Goal: Information Seeking & Learning: Learn about a topic

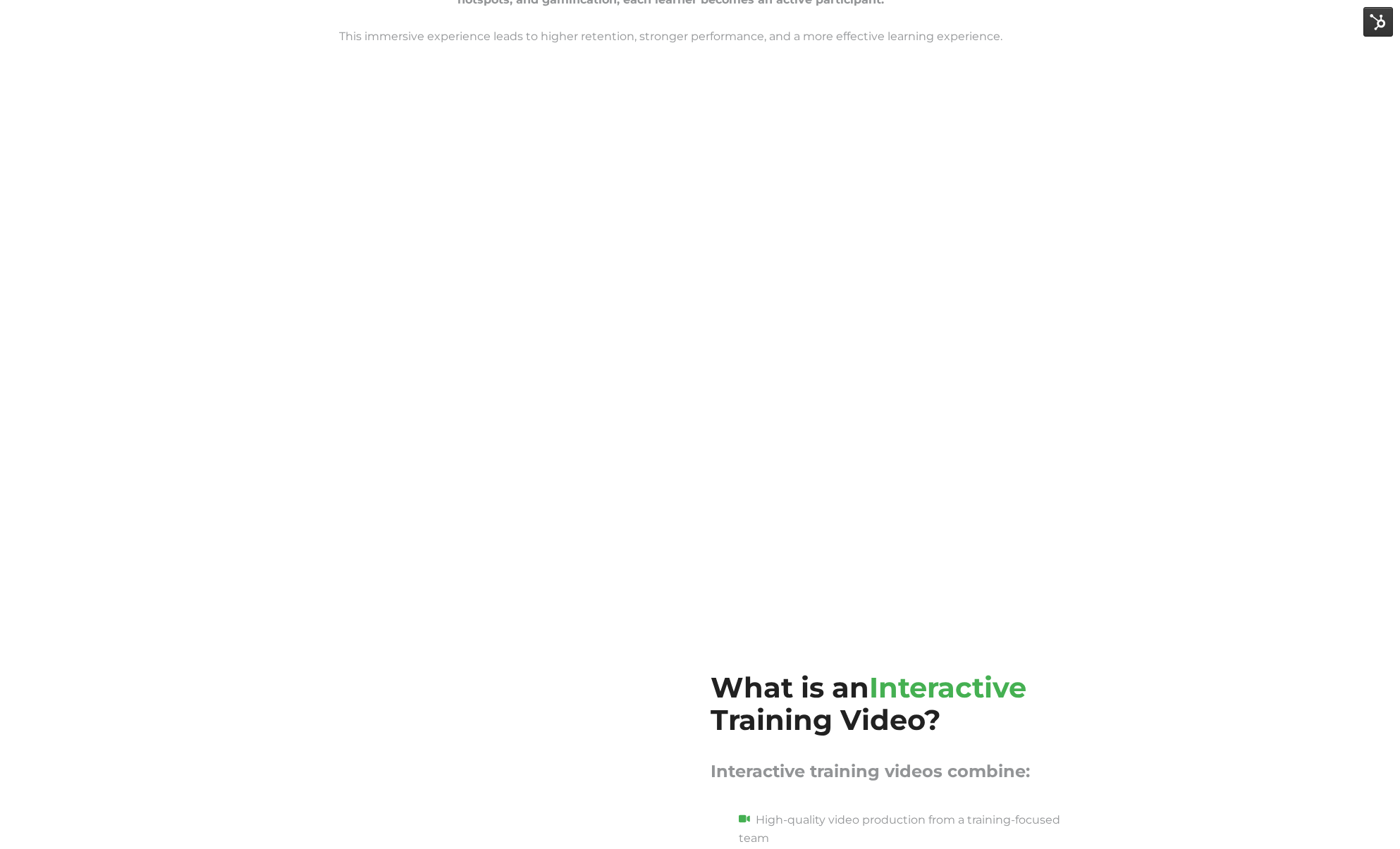
scroll to position [1220, 0]
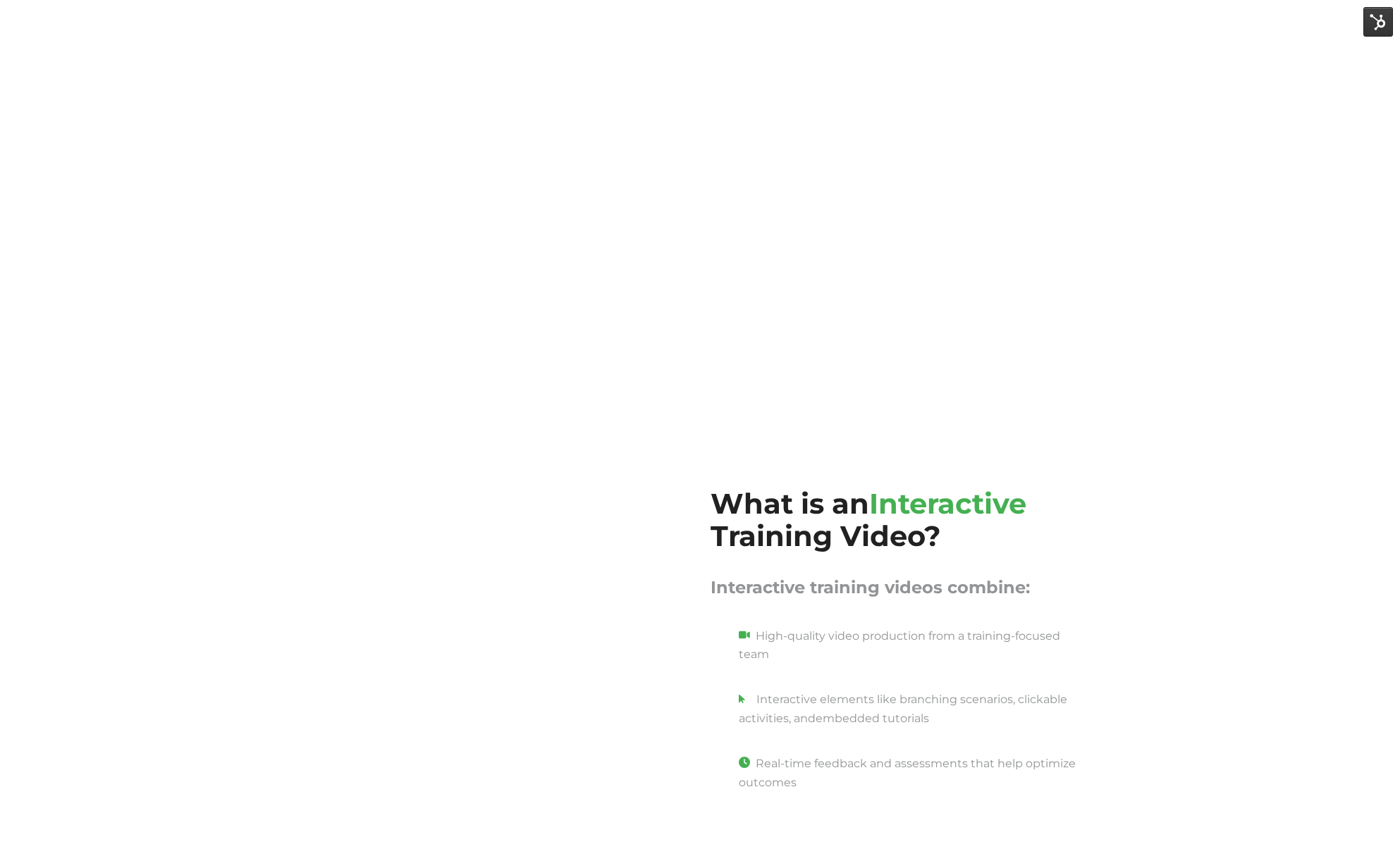
click at [1181, 366] on div "Why Interactive Video Works Better The best teacher is experience. And interact…" at bounding box center [700, 25] width 1400 height 812
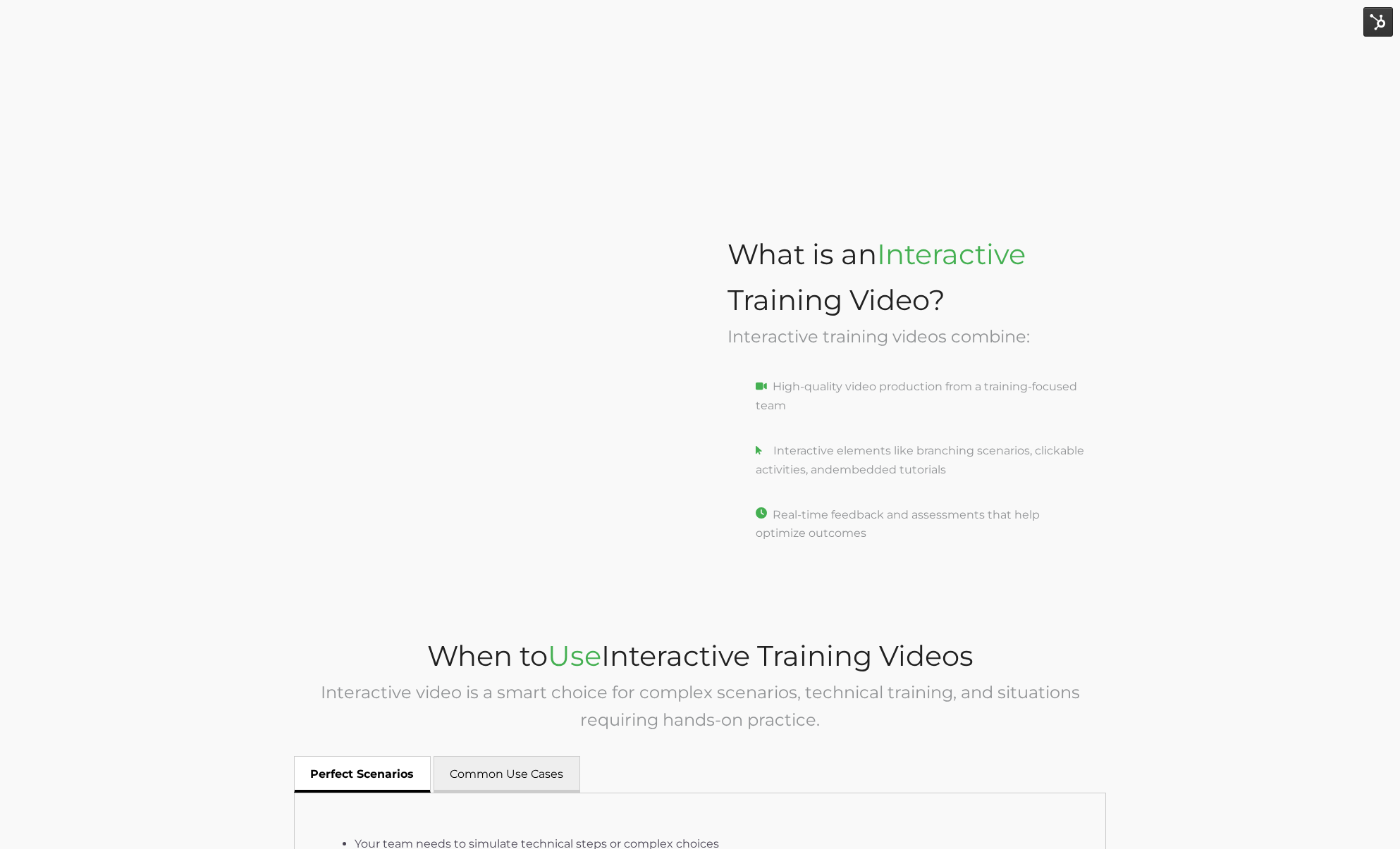
scroll to position [1539, 0]
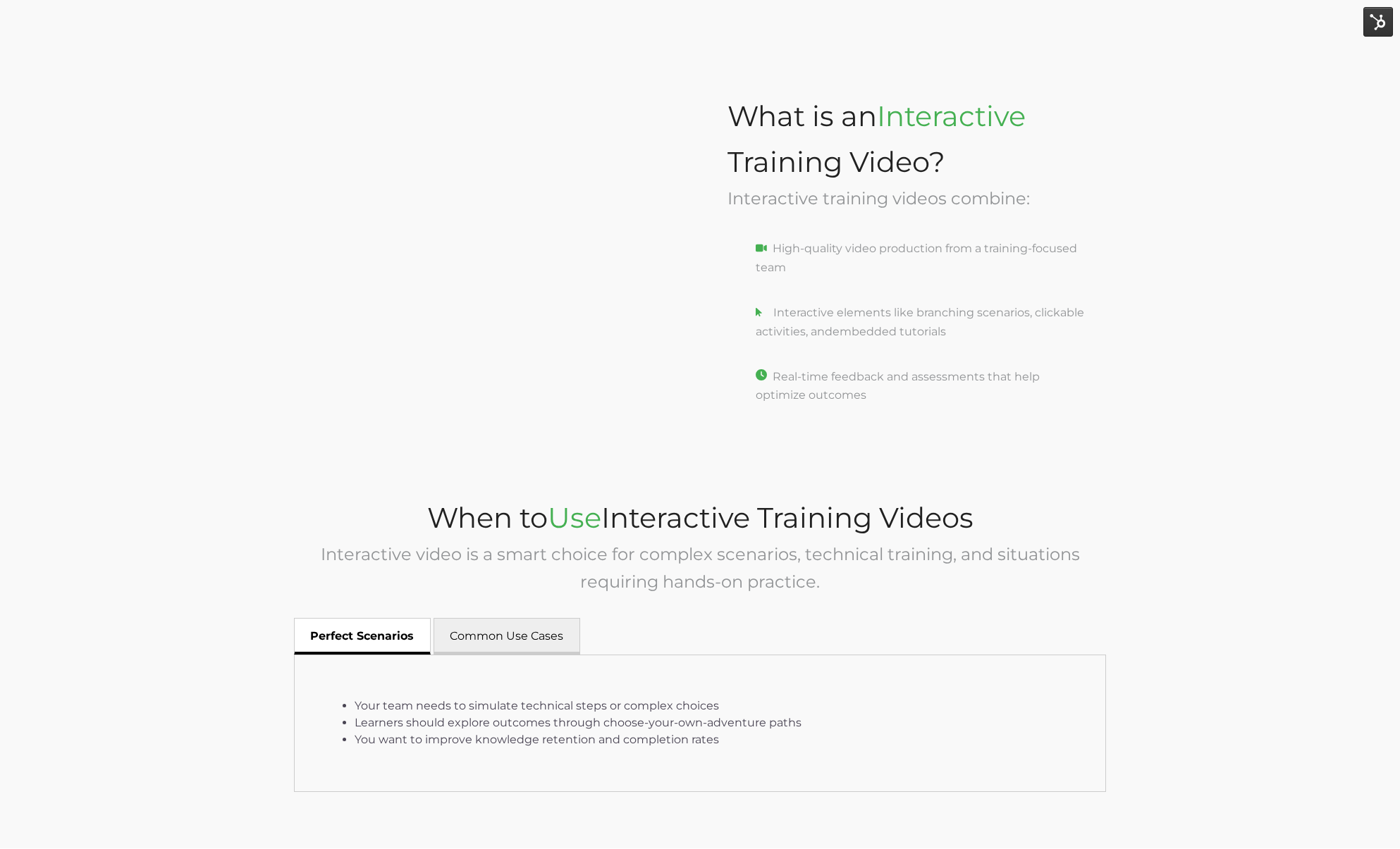
click at [1220, 330] on div "What is an Interactive Training Video? Interactive training videos combine: Hig…" at bounding box center [700, 260] width 1400 height 402
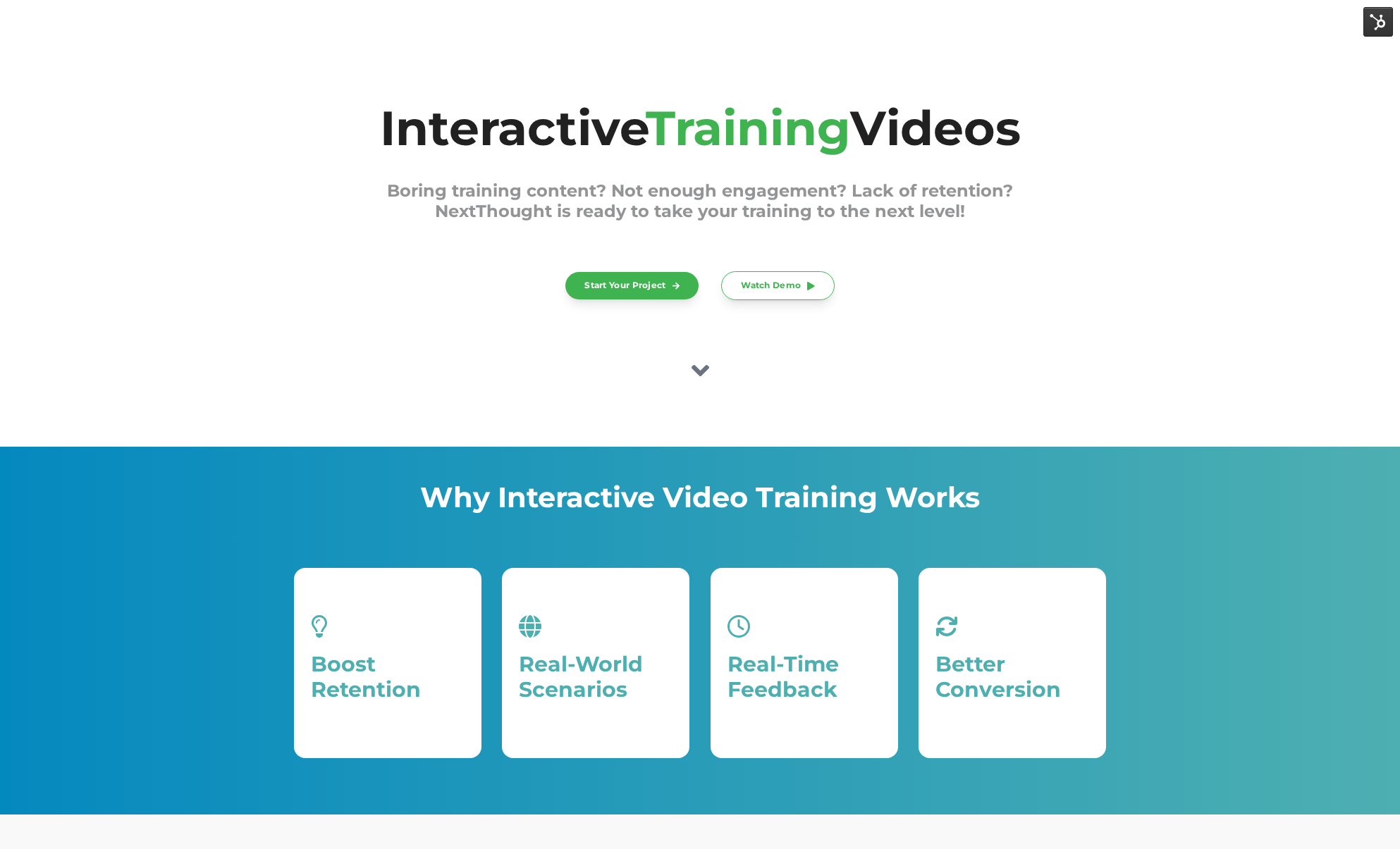
scroll to position [2, 0]
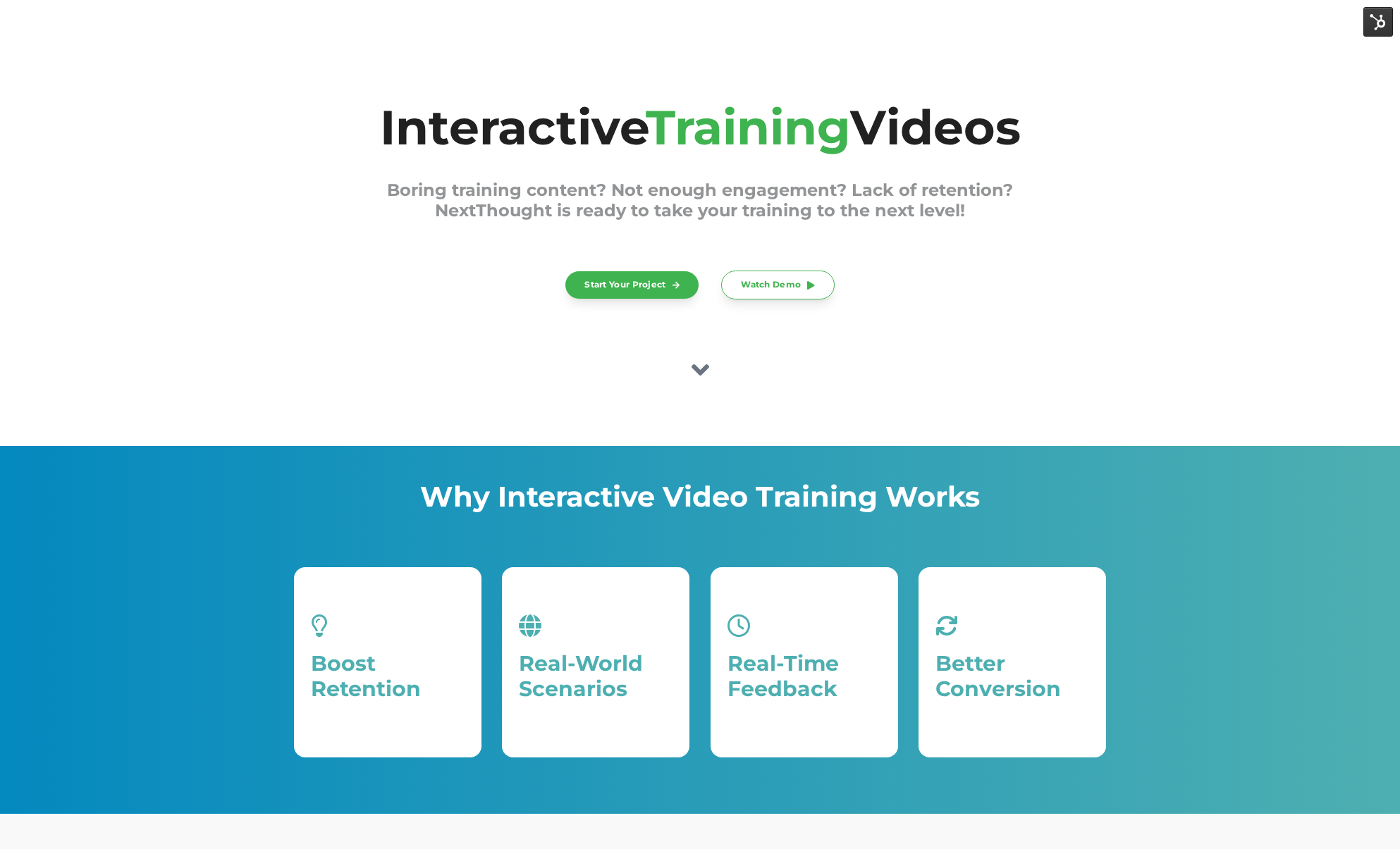
click at [705, 367] on icon at bounding box center [699, 370] width 18 height 11
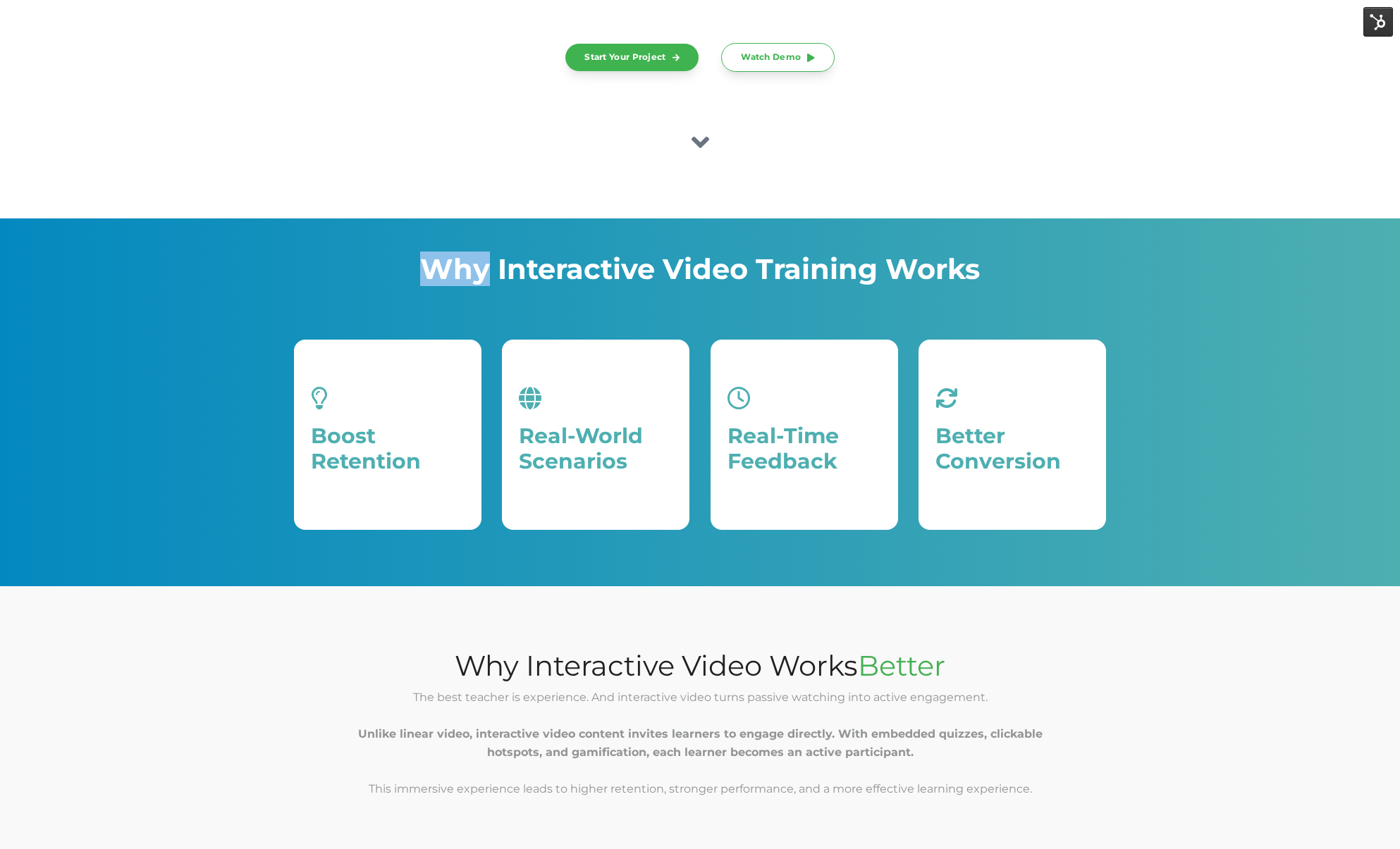
scroll to position [243, 0]
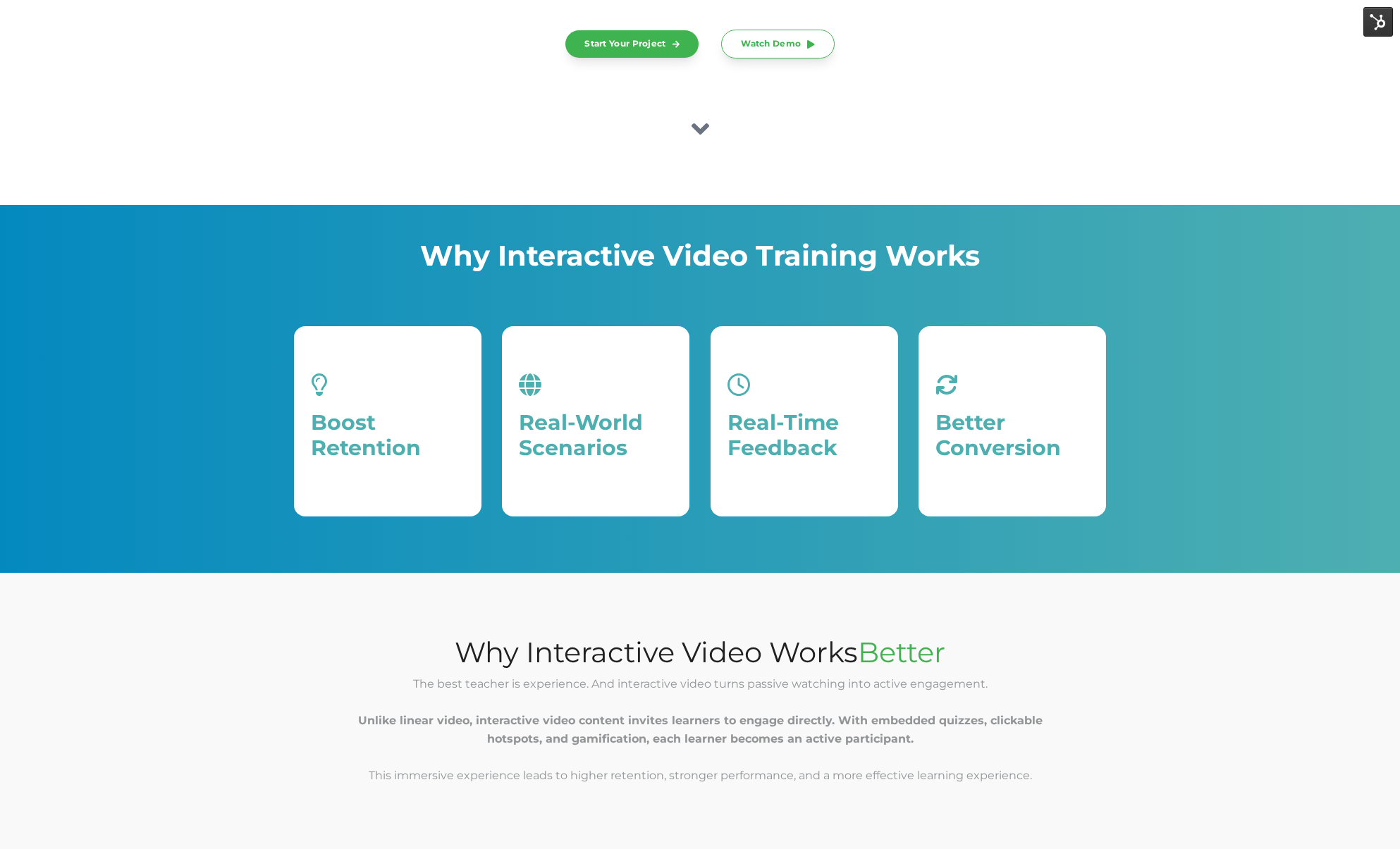
click at [714, 281] on p at bounding box center [700, 290] width 812 height 18
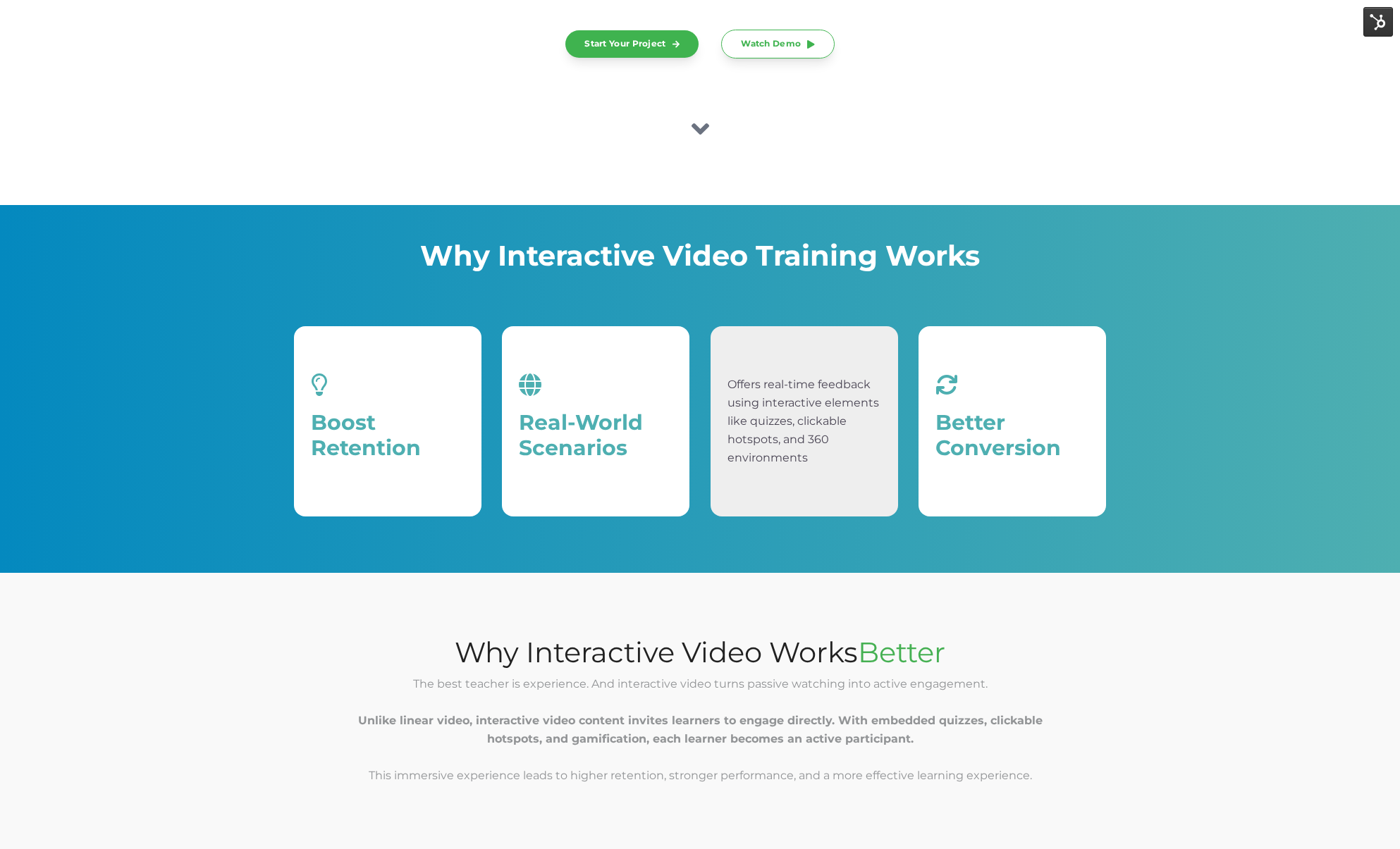
click at [720, 341] on div "Real-Time Feedback Offers real-time feedback using interactive elements like qu…" at bounding box center [804, 421] width 187 height 190
click at [720, 341] on div "Offers real-time feedback using interactive elements like quizzes, clickable ho…" at bounding box center [804, 421] width 187 height 190
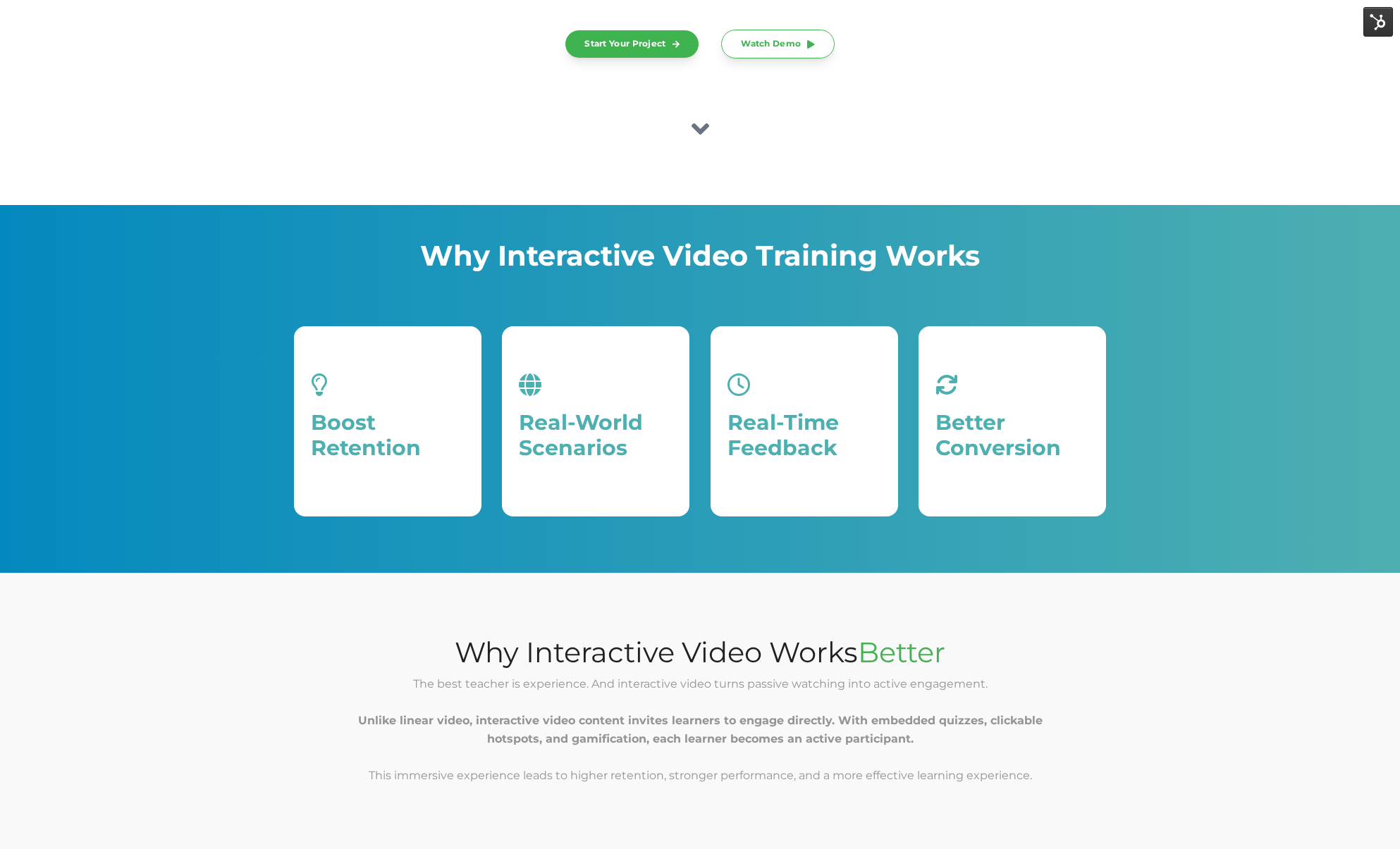
click at [795, 289] on p at bounding box center [700, 290] width 812 height 18
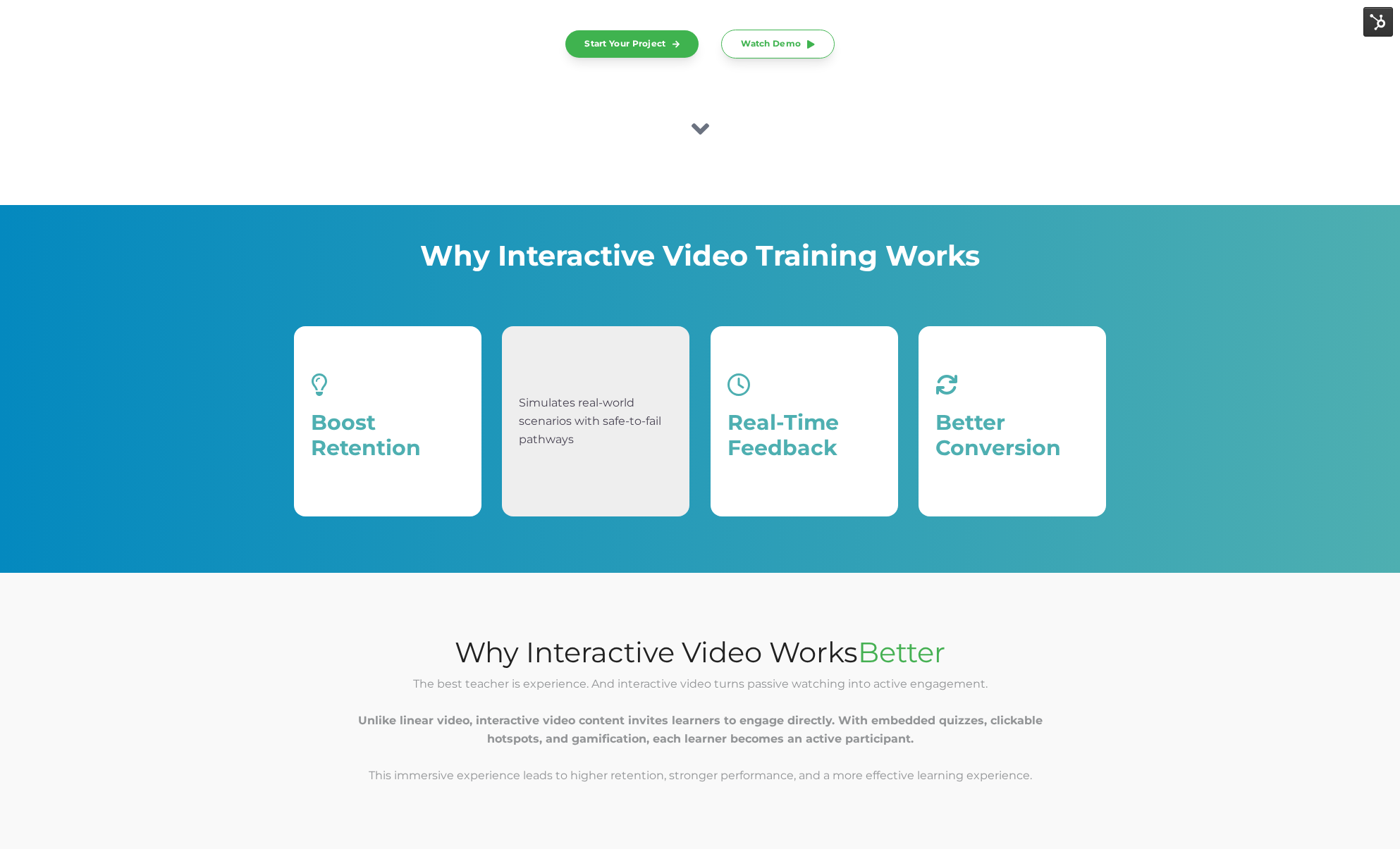
click at [628, 366] on div "Simulates real-world scenarios with safe-to-fail pathways" at bounding box center [595, 421] width 154 height 157
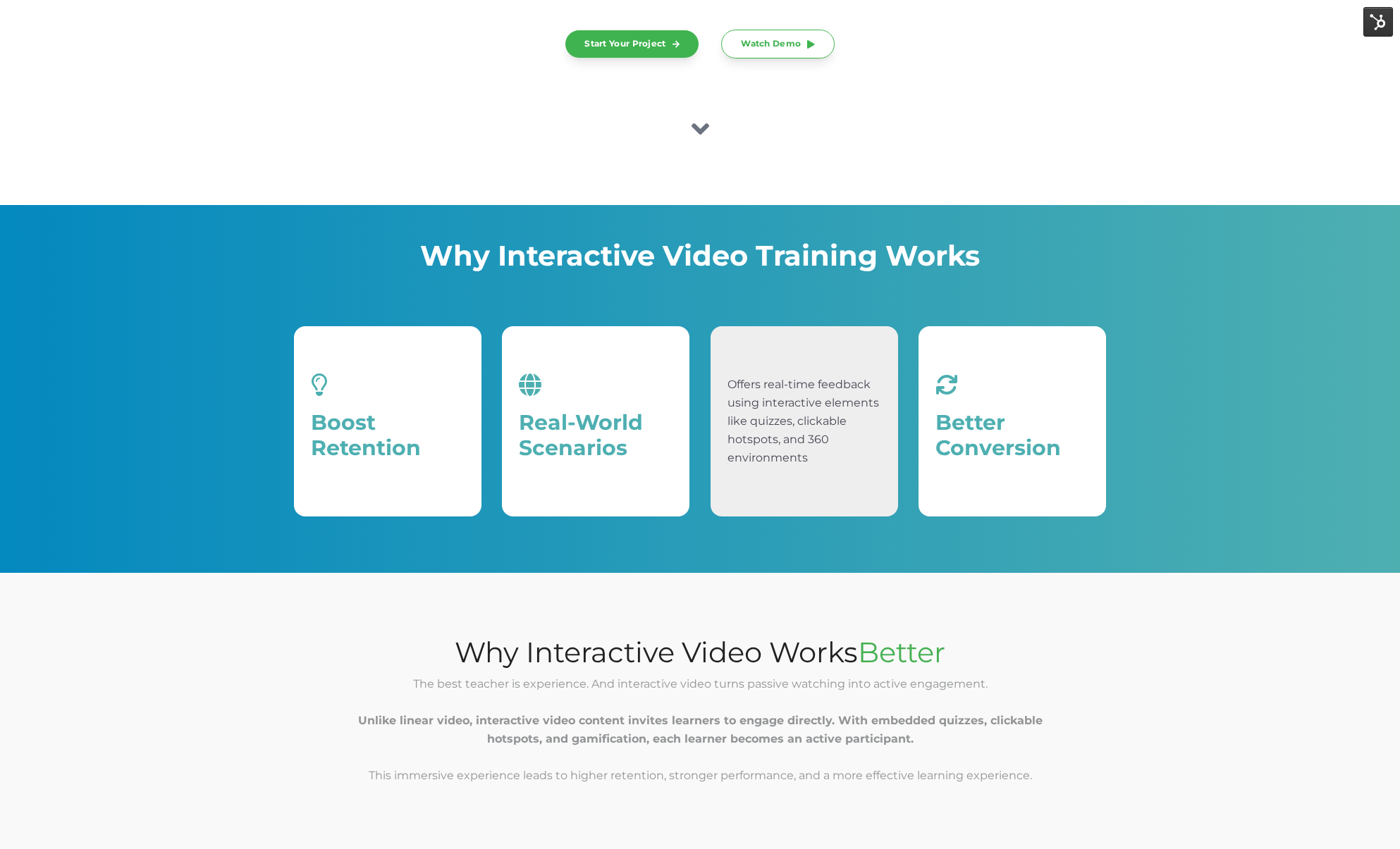
click at [772, 357] on div "Real-Time Feedback" at bounding box center [804, 421] width 154 height 157
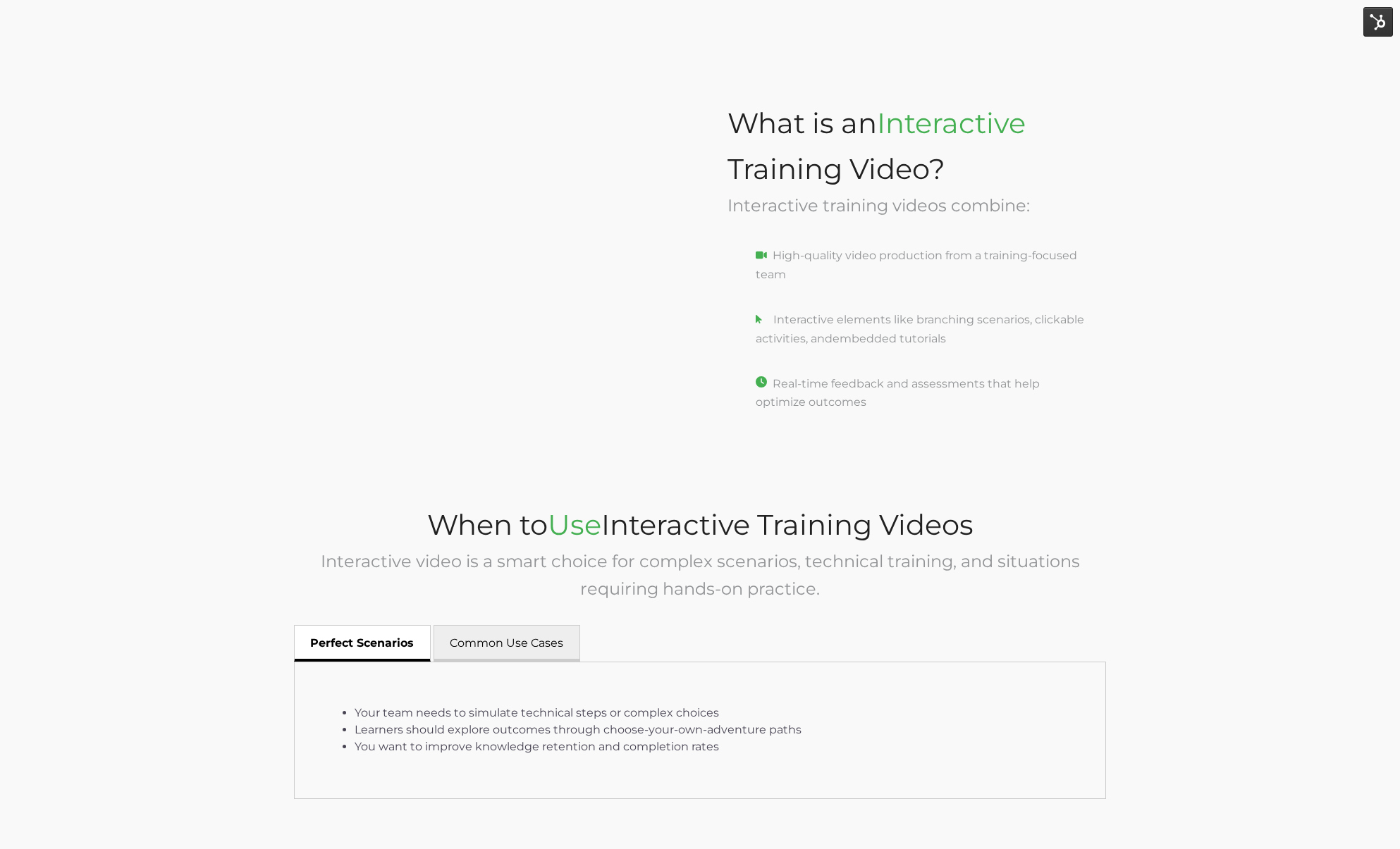
scroll to position [1538, 0]
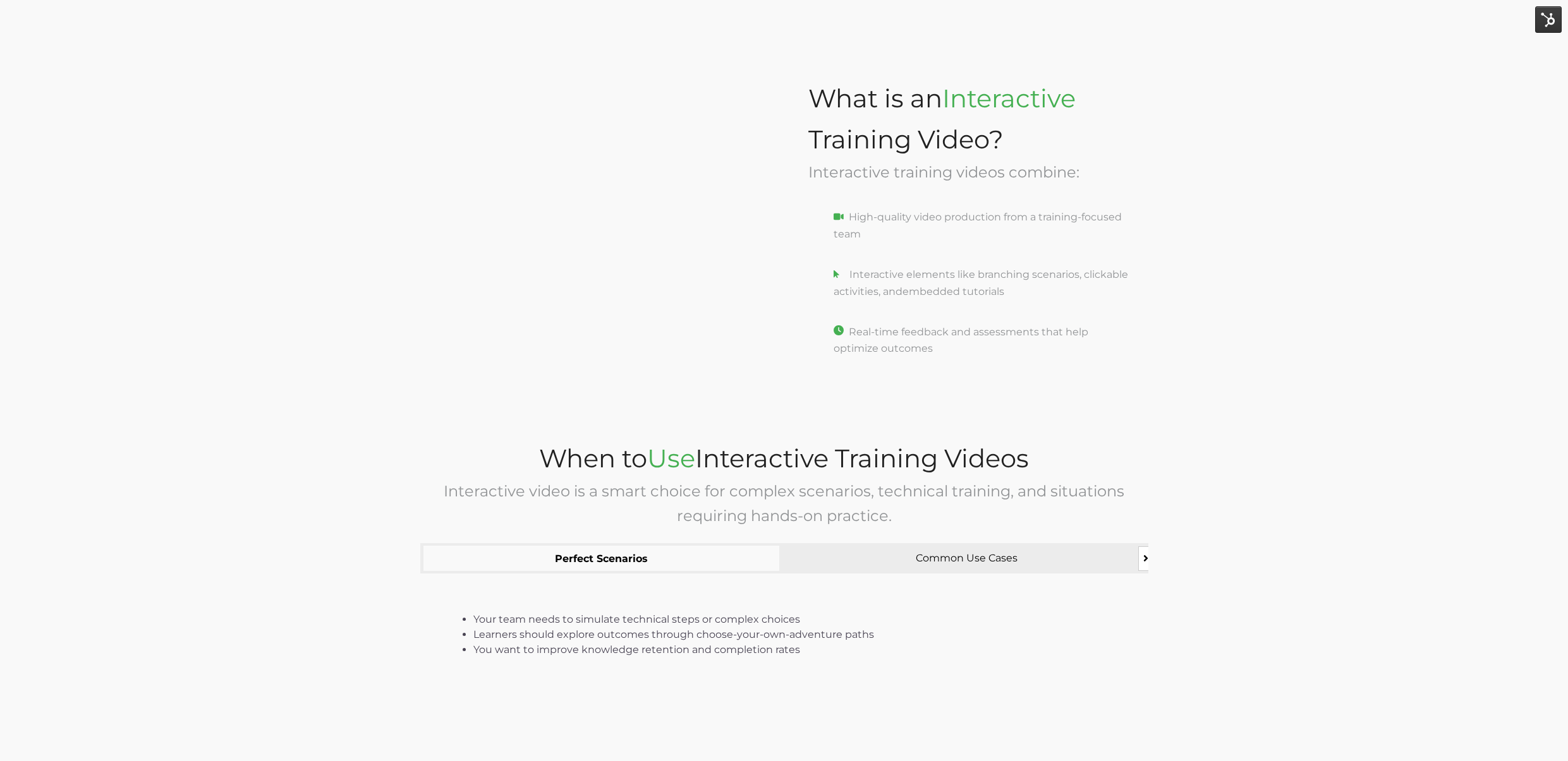
scroll to position [1394, 0]
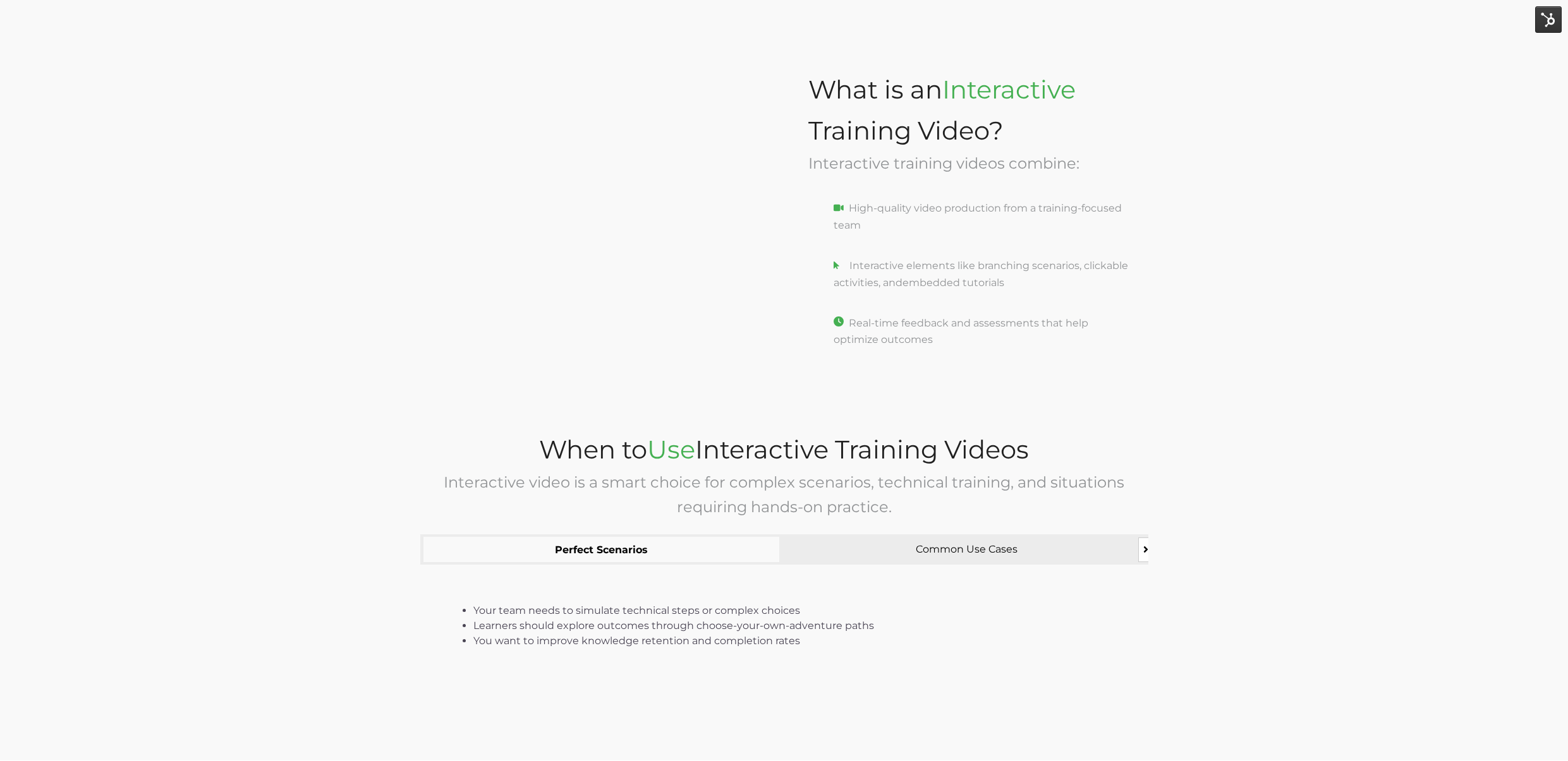
click at [1143, 551] on icon "Scroll tabs to the right" at bounding box center [1146, 549] width 5 height 10
click at [1143, 549] on icon "Scroll tabs to the right" at bounding box center [1146, 549] width 5 height 10
click at [425, 548] on button "Scroll tabs to the left" at bounding box center [425, 549] width 10 height 24
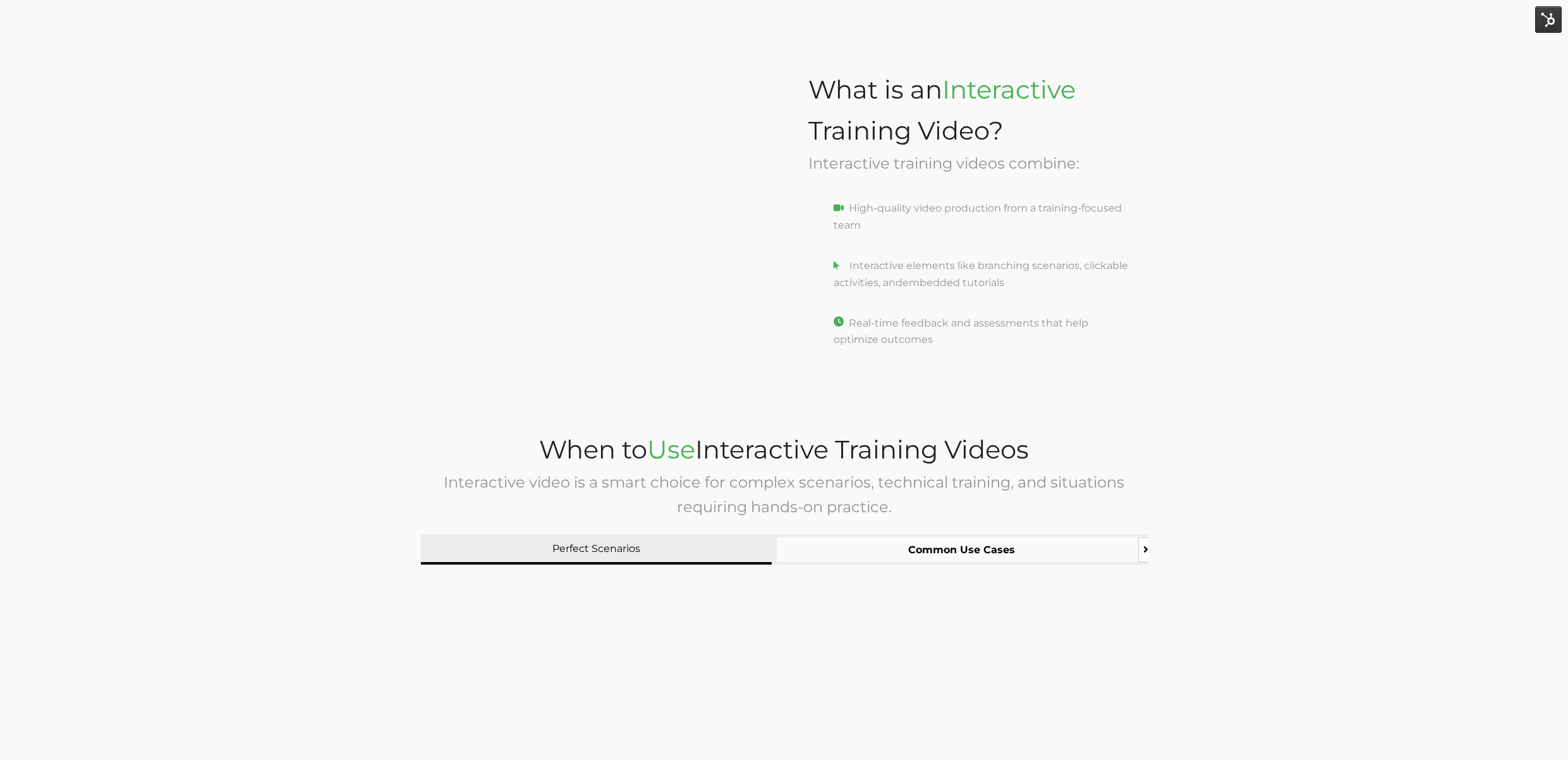
drag, startPoint x: 879, startPoint y: 553, endPoint x: 760, endPoint y: 547, distance: 119.2
click at [760, 547] on div "Perfect Scenarios Common Use Cases Example" at bounding box center [940, 549] width 1040 height 31
click at [713, 549] on button "Perfect Scenarios" at bounding box center [596, 549] width 350 height 31
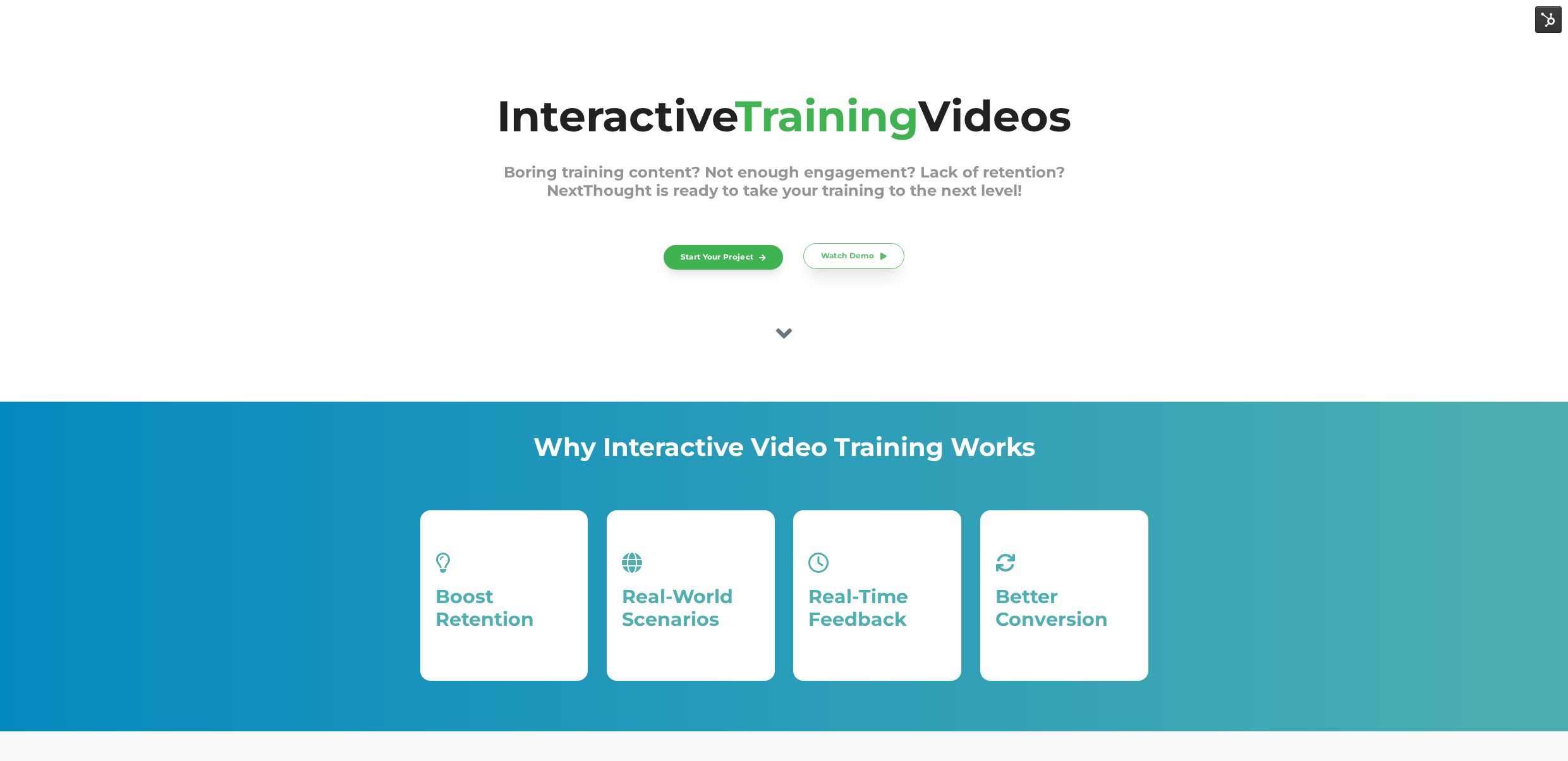
click at [875, 254] on link "Watch Demo" at bounding box center [854, 255] width 102 height 26
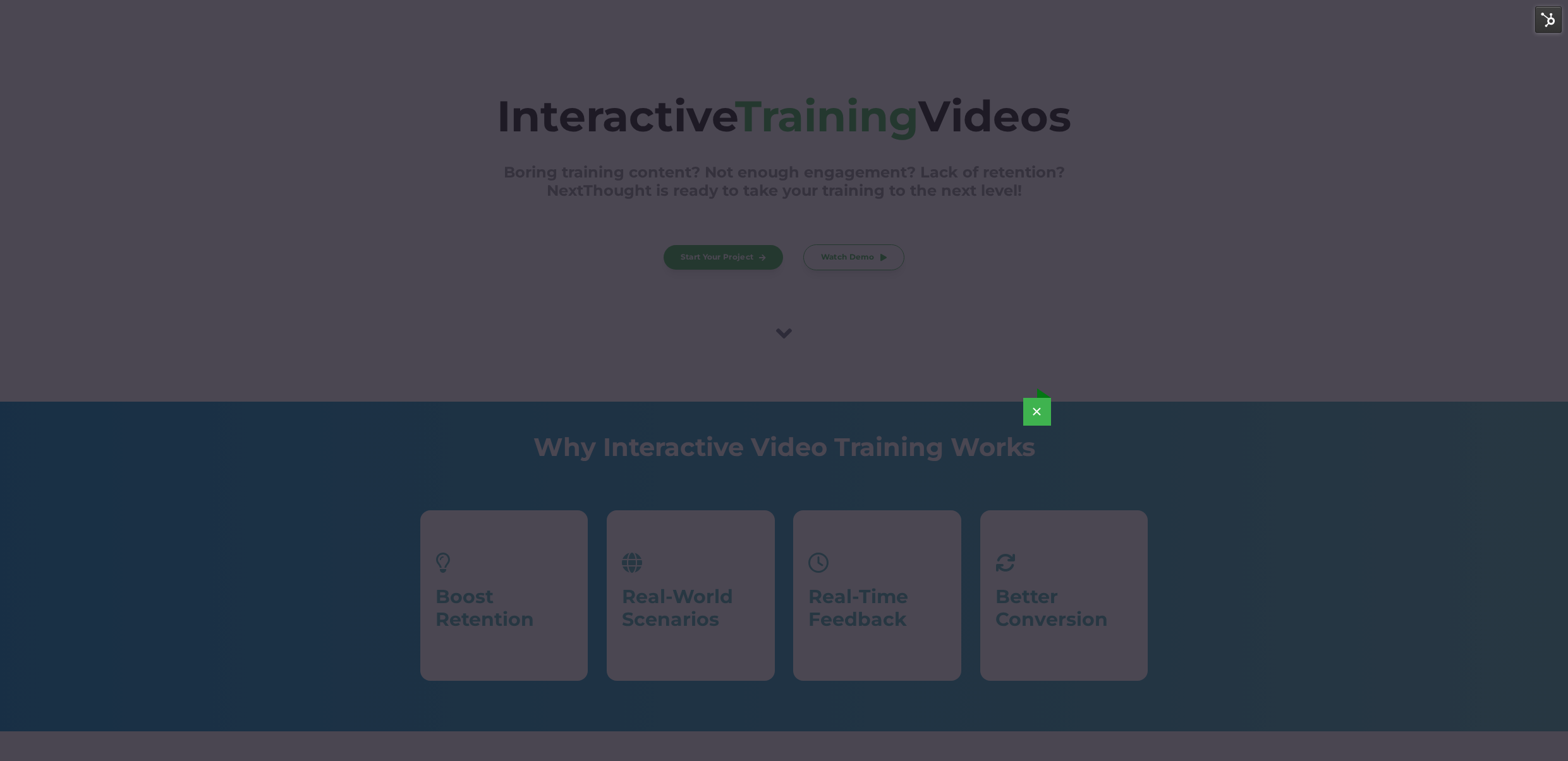
click at [1034, 409] on button "×" at bounding box center [1037, 412] width 28 height 28
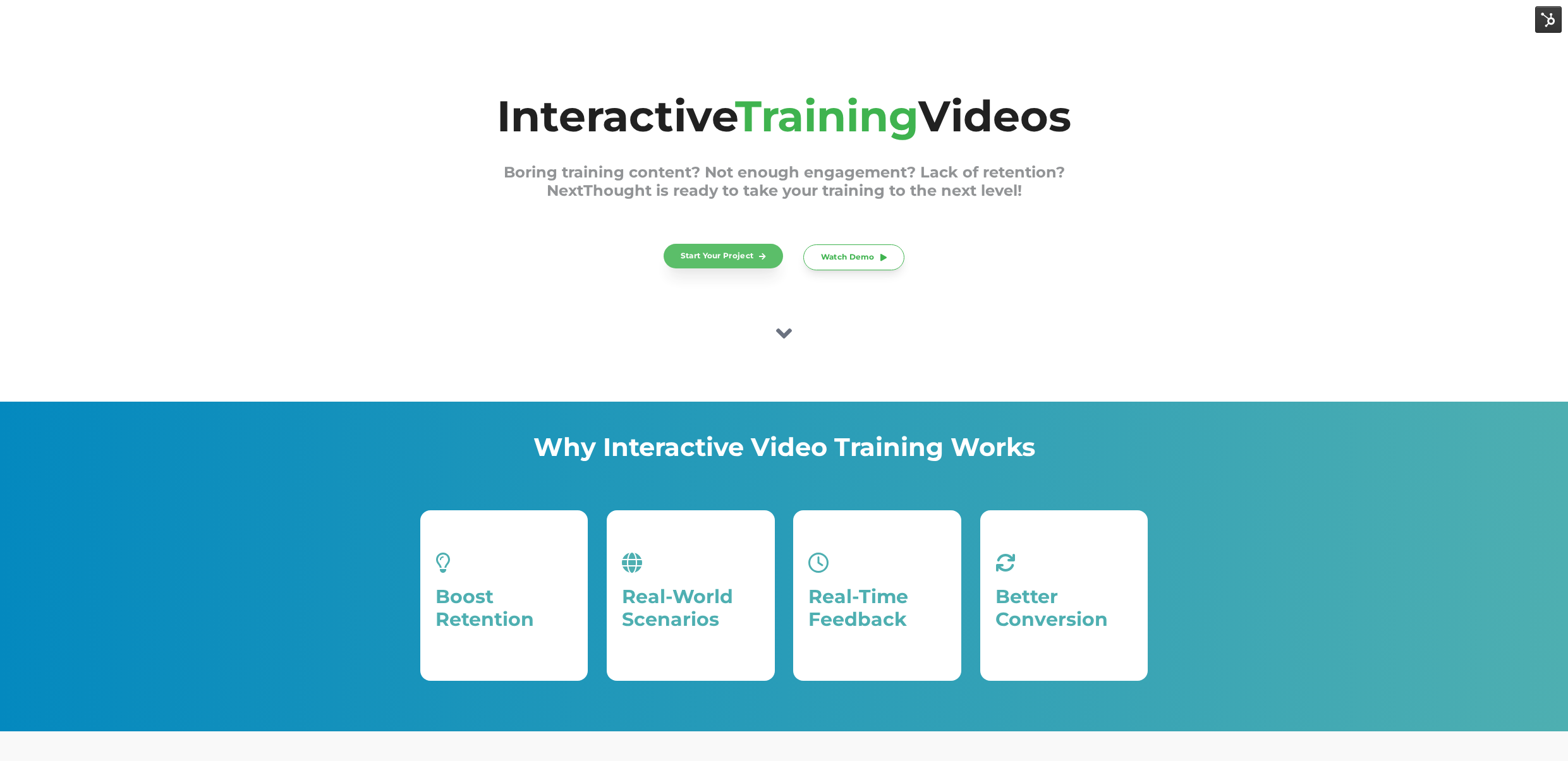
click at [743, 262] on link "Start Your Project" at bounding box center [723, 256] width 120 height 25
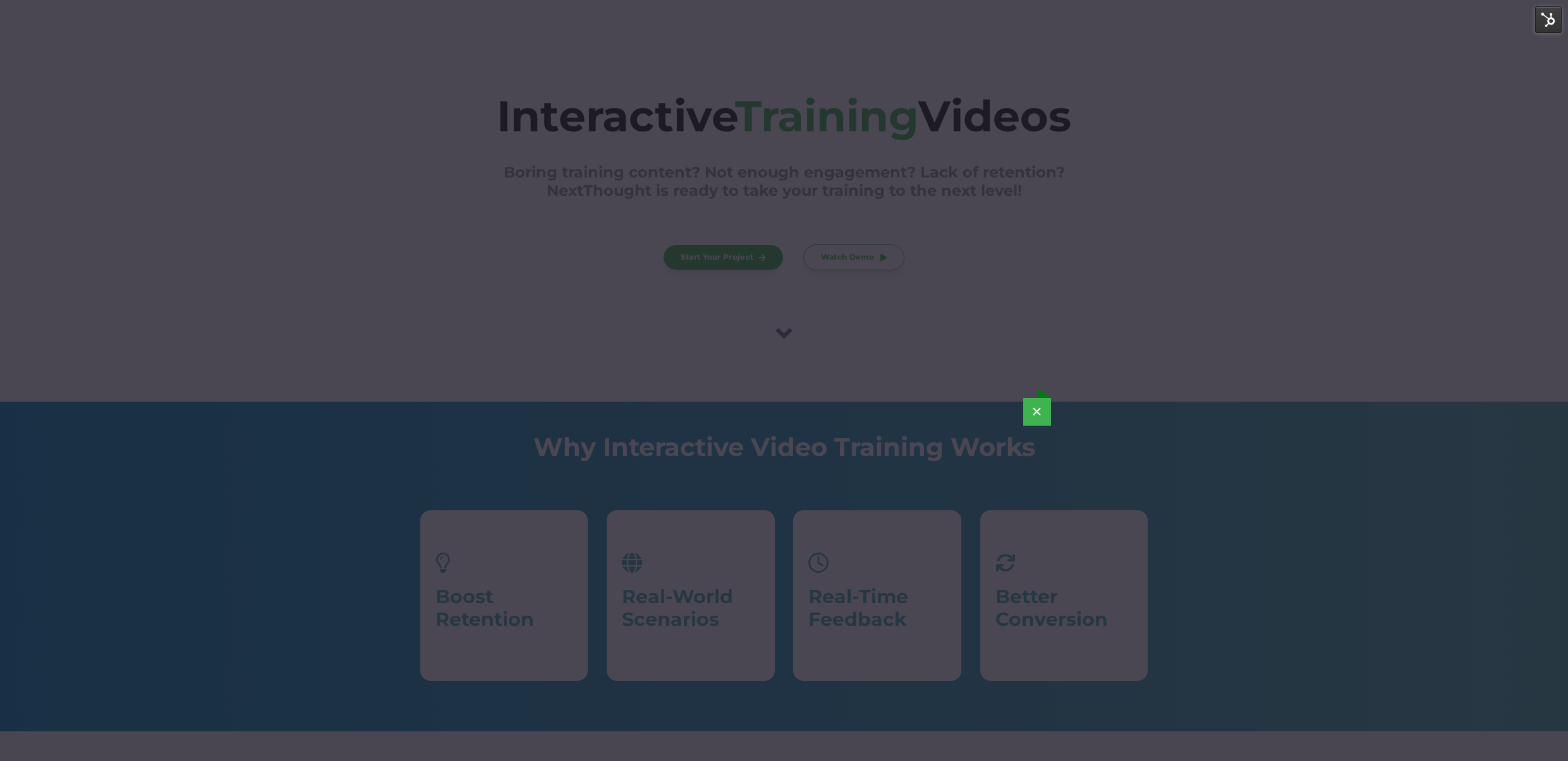
click at [1037, 411] on button "×" at bounding box center [1037, 412] width 28 height 28
